Goal: Navigation & Orientation: Find specific page/section

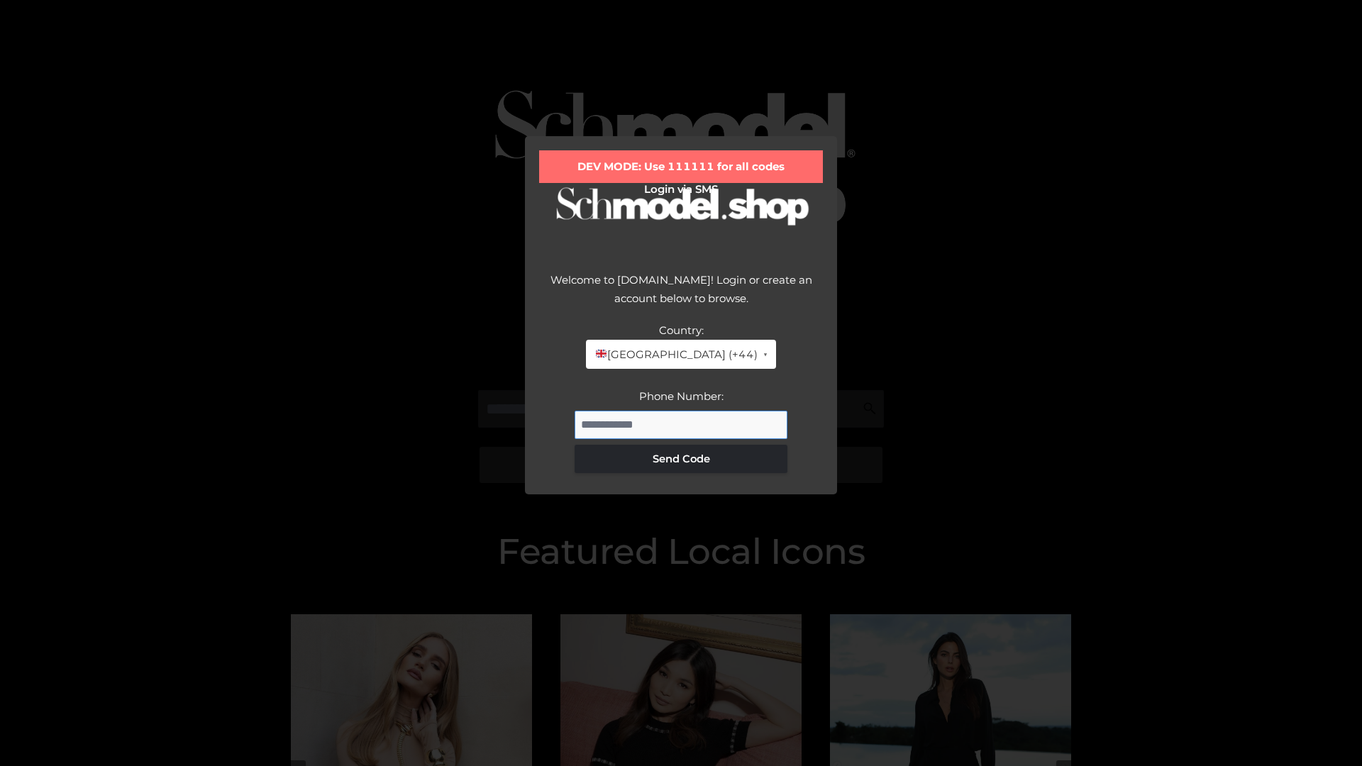
click at [681, 424] on input "Phone Number:" at bounding box center [681, 425] width 213 height 28
type input "**********"
click at [681, 458] on button "Send Code" at bounding box center [681, 459] width 213 height 28
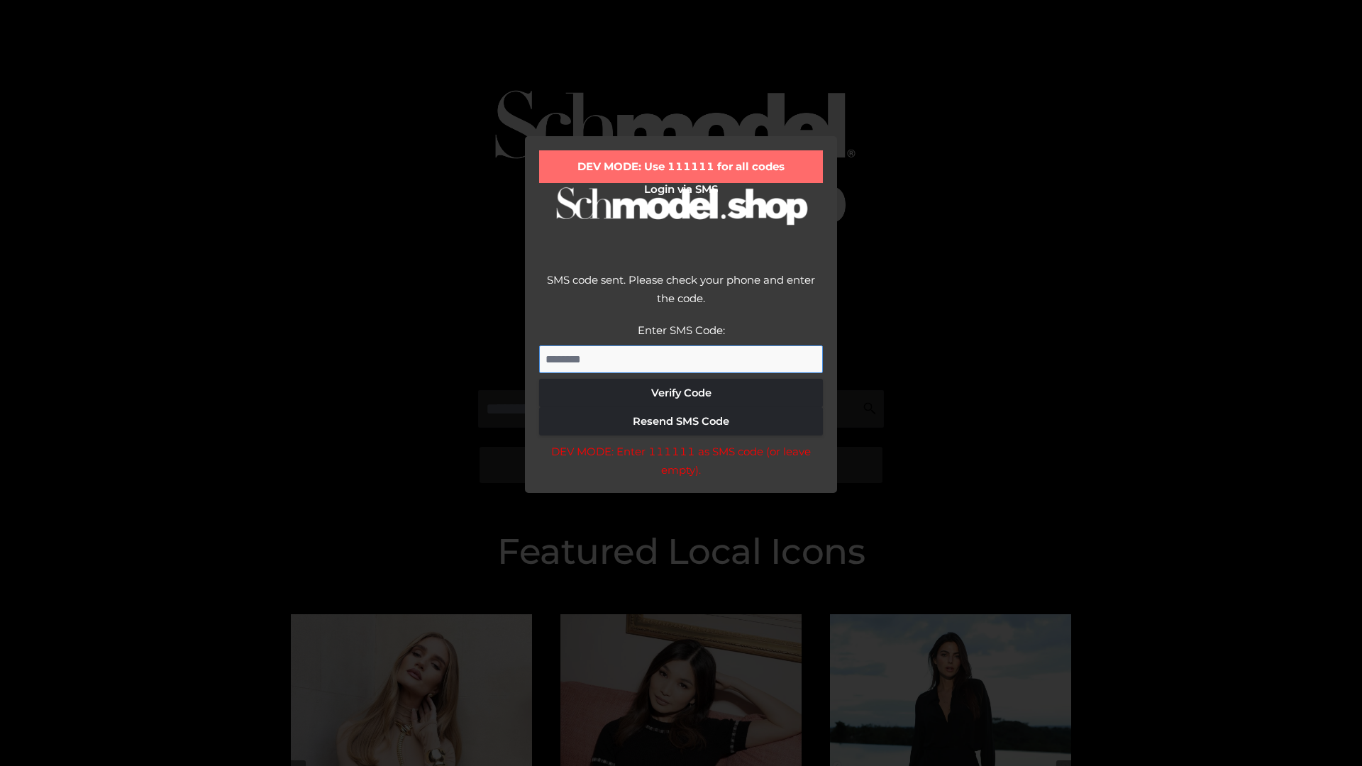
click at [681, 359] on input "Enter SMS Code:" at bounding box center [681, 360] width 284 height 28
type input "******"
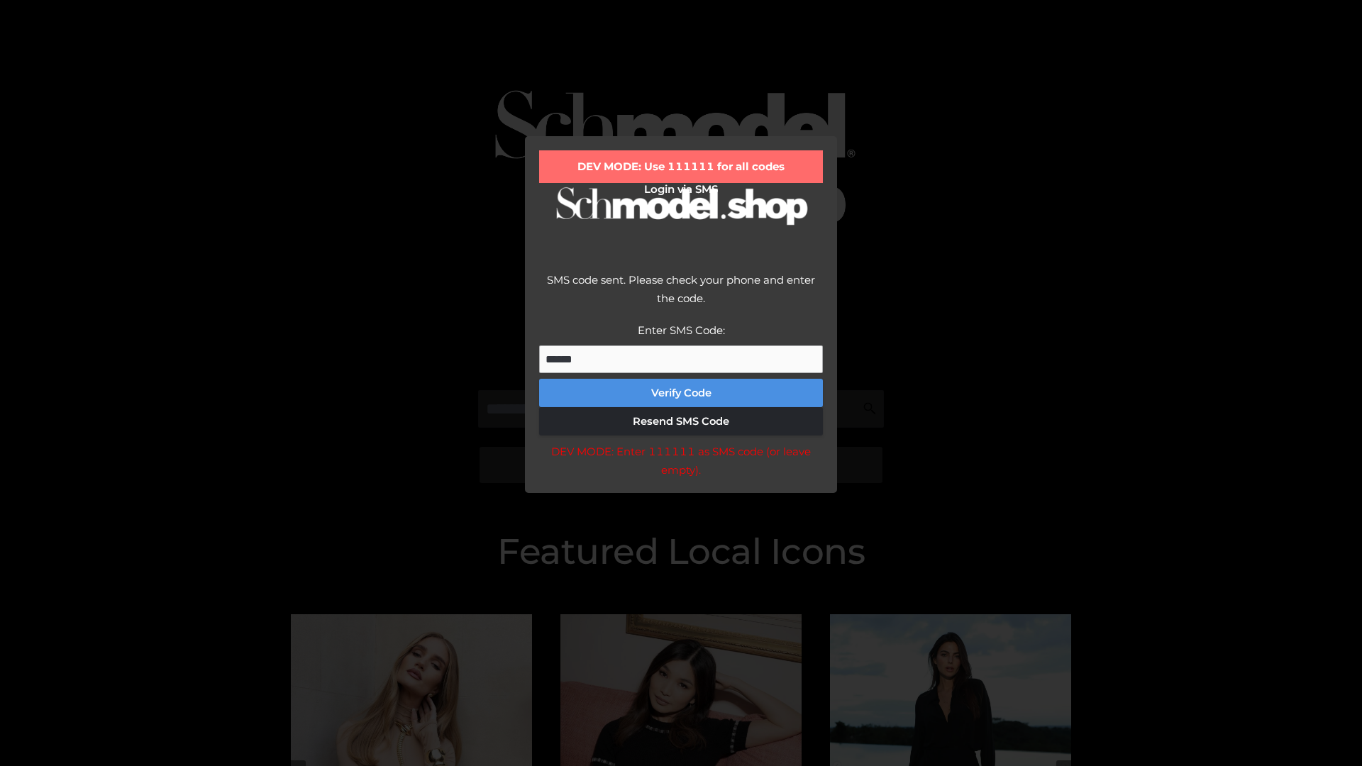
click at [681, 393] on button "Verify Code" at bounding box center [681, 393] width 284 height 28
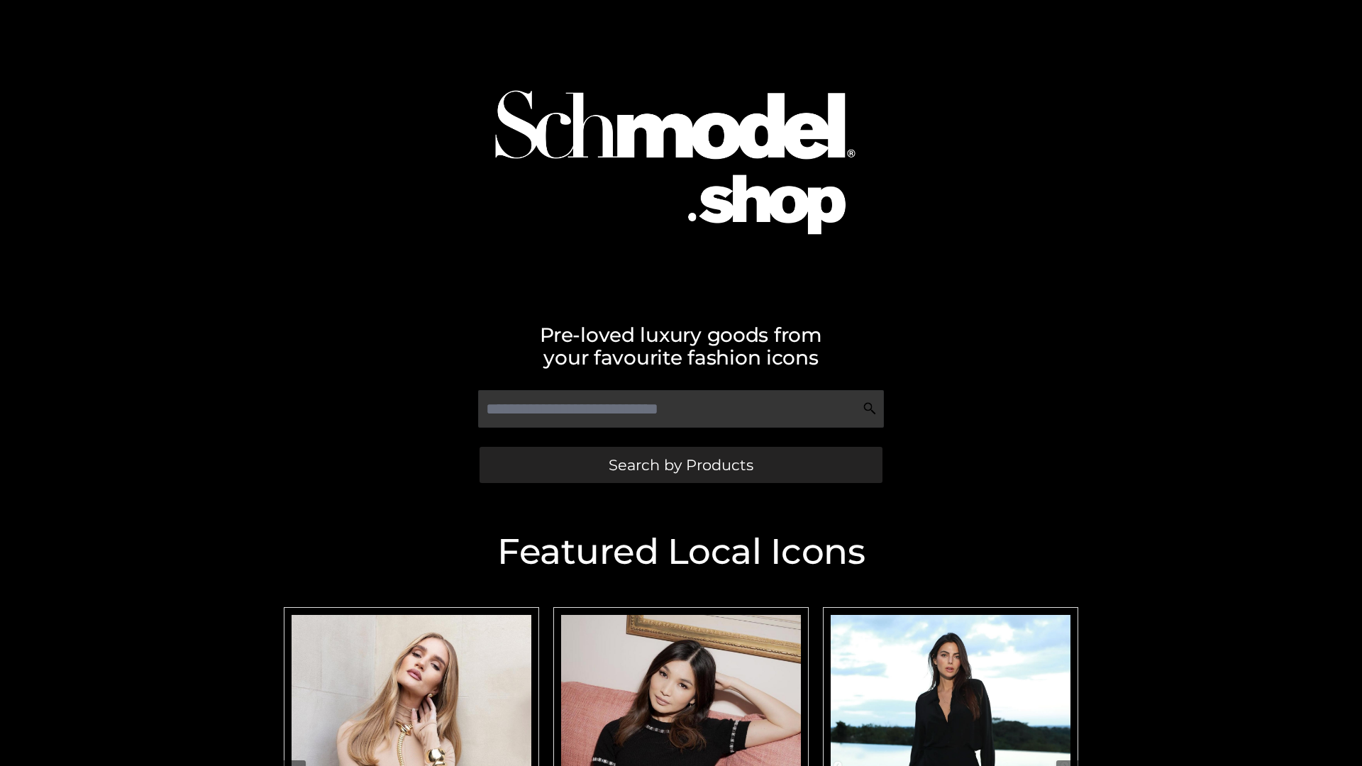
click at [680, 465] on span "Search by Products" at bounding box center [681, 465] width 145 height 15
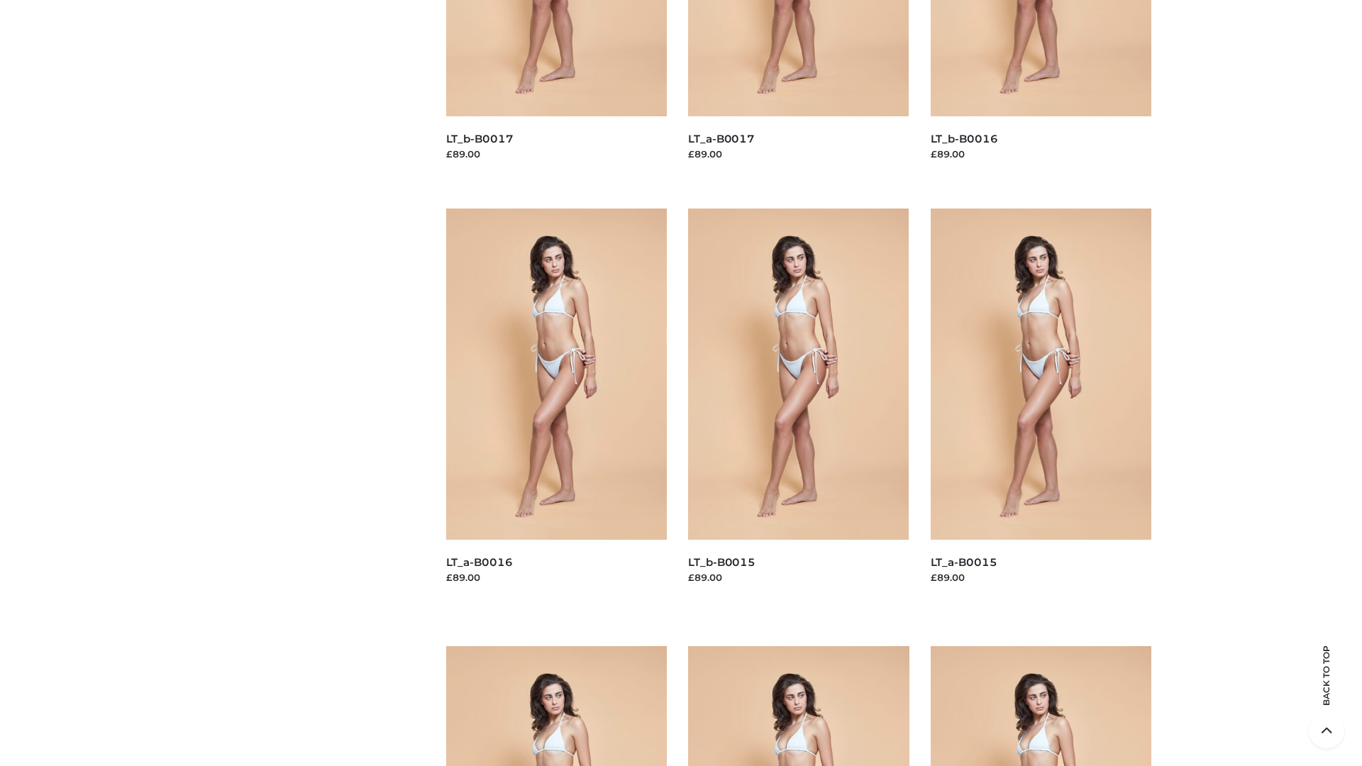
scroll to position [2017, 0]
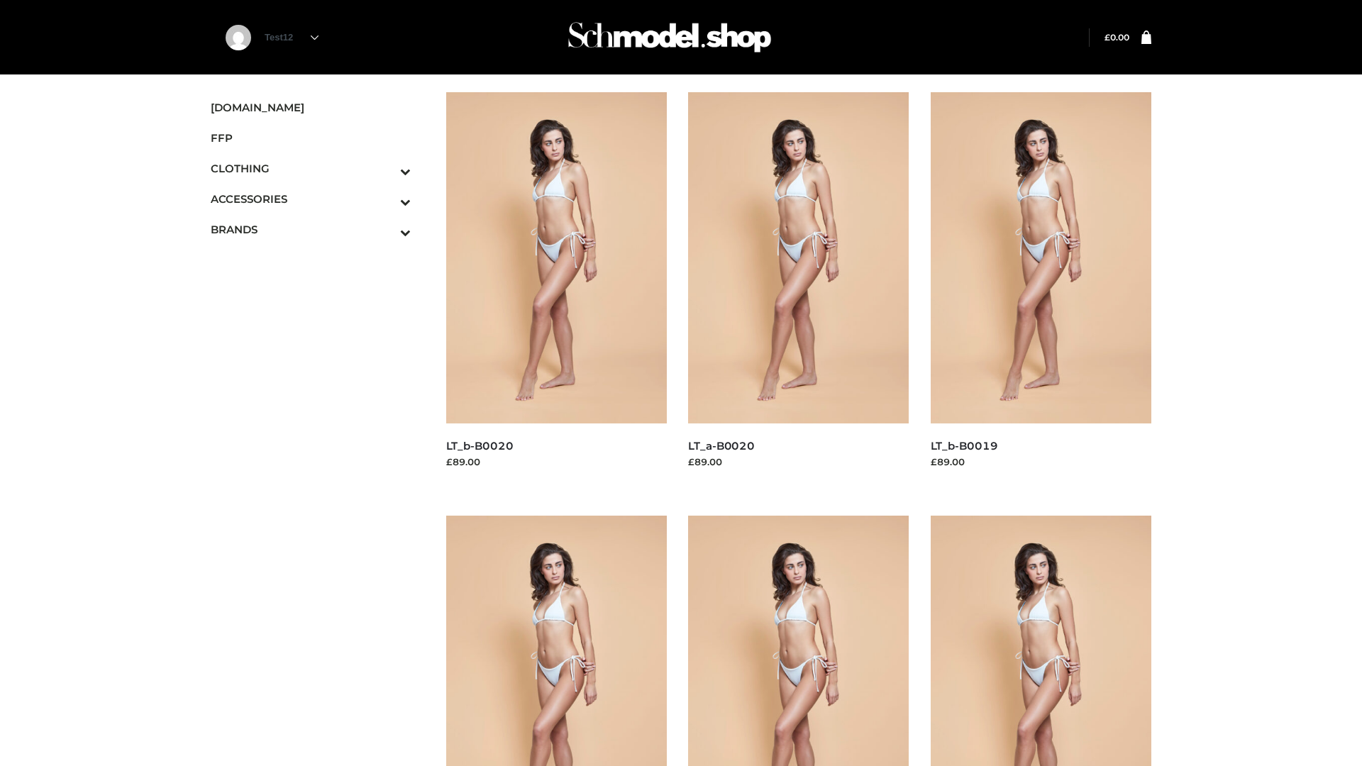
scroll to position [1155, 0]
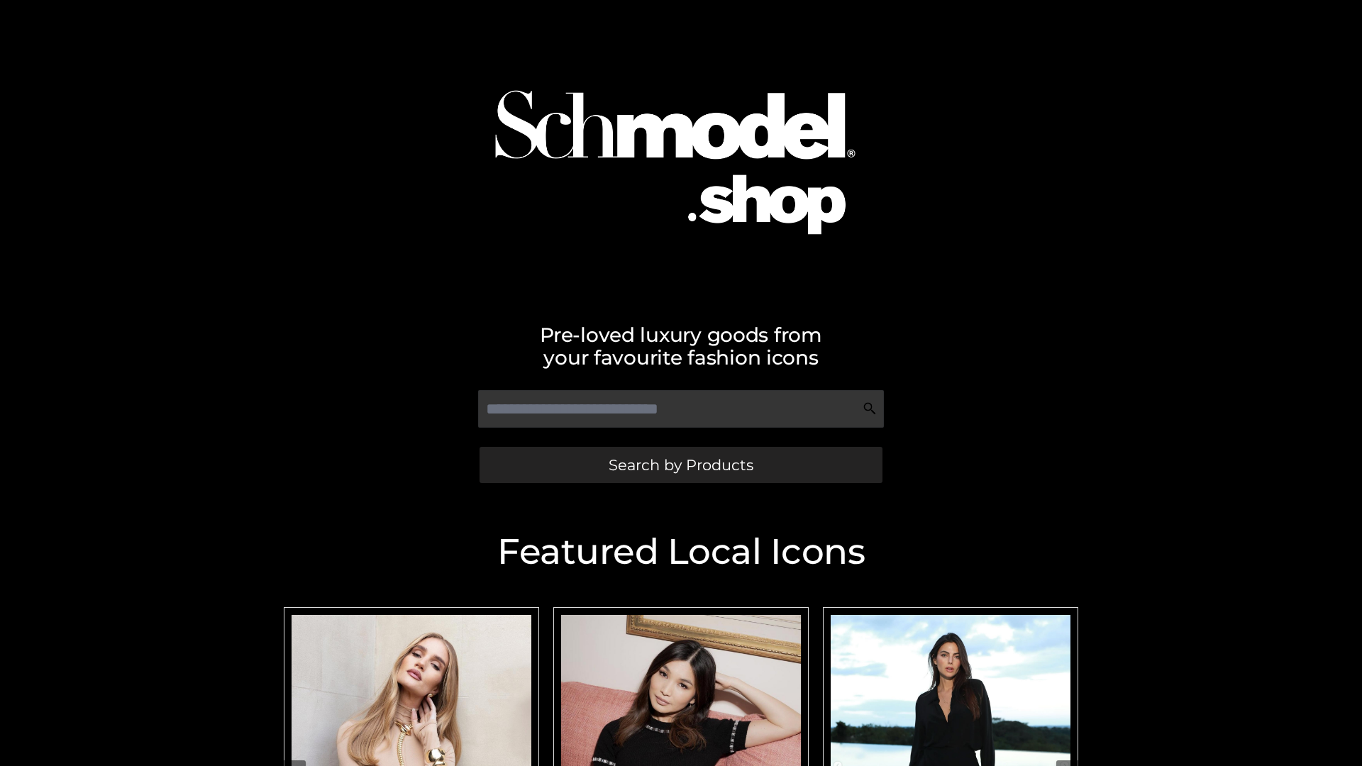
click at [680, 465] on span "Search by Products" at bounding box center [681, 465] width 145 height 15
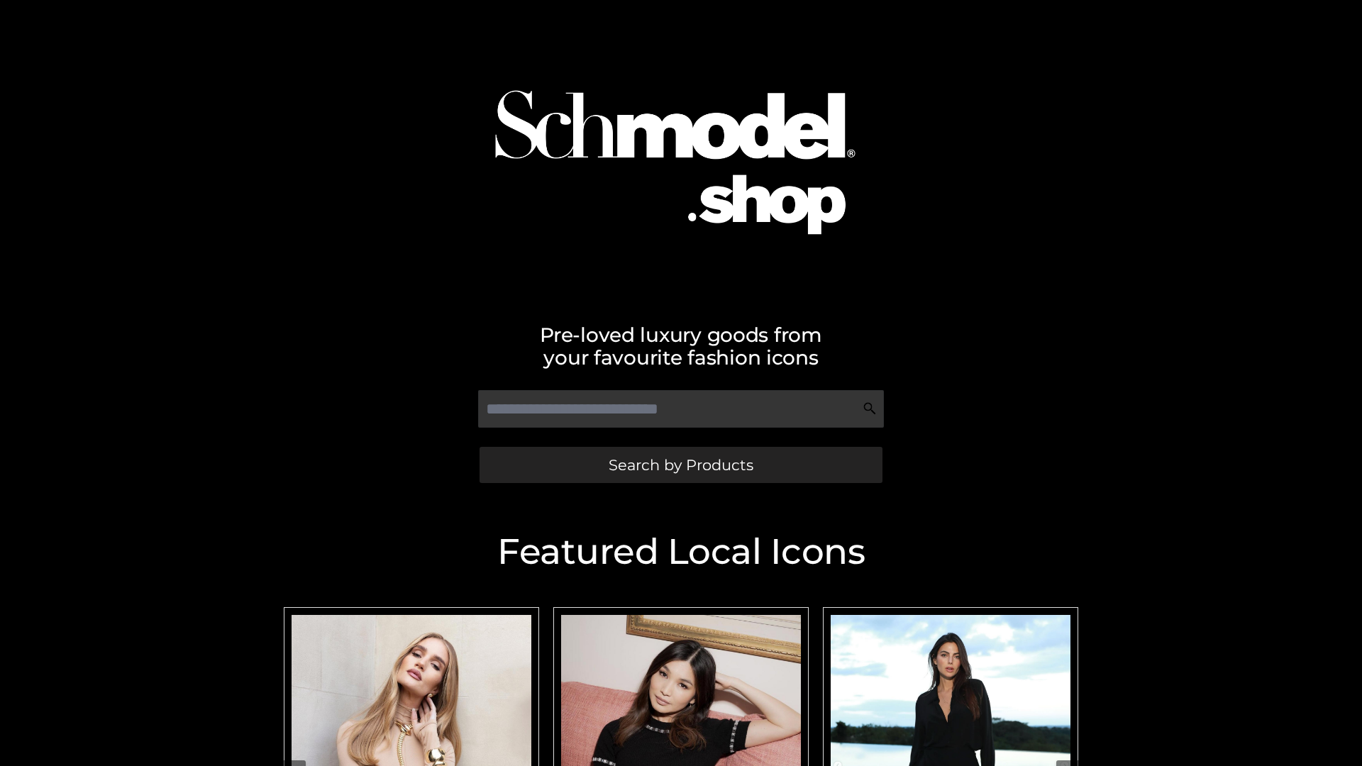
click at [680, 465] on span "Search by Products" at bounding box center [681, 465] width 145 height 15
